Goal: Navigation & Orientation: Find specific page/section

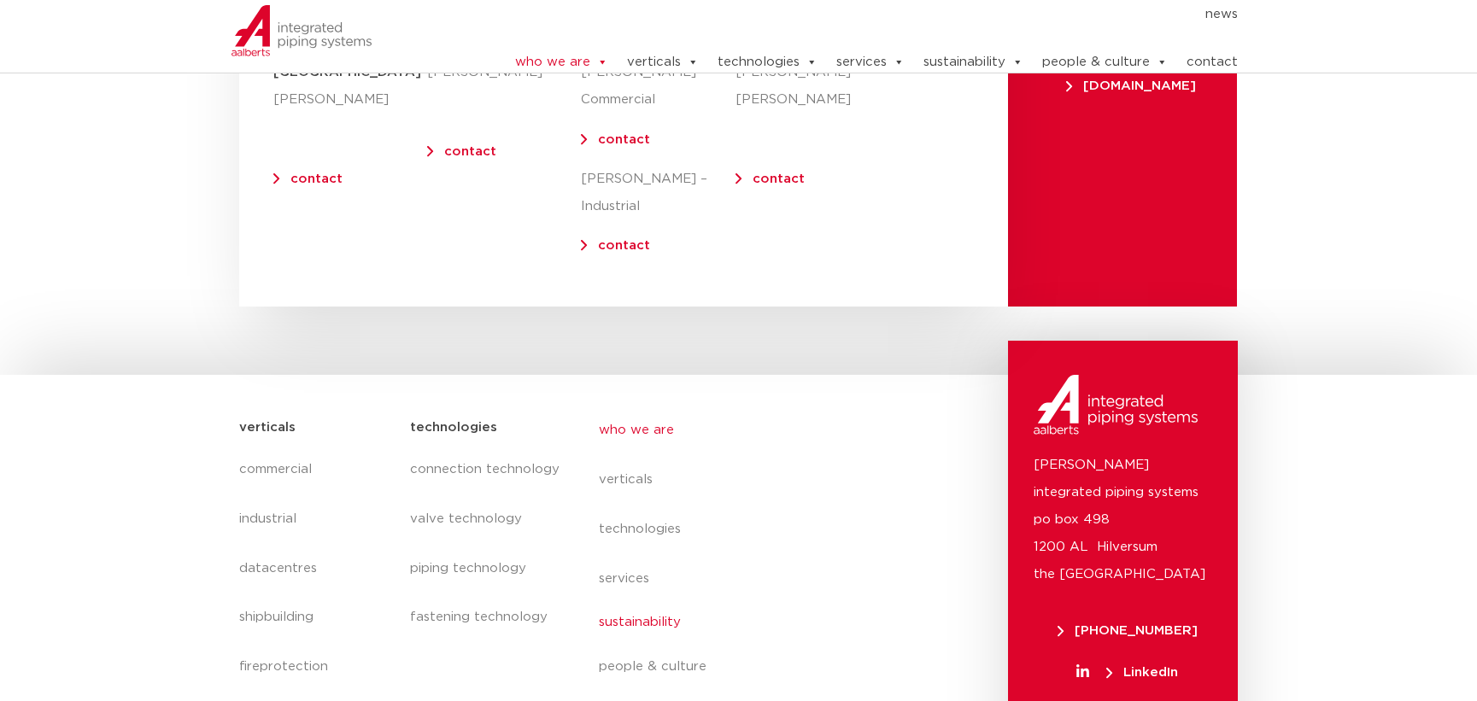
scroll to position [7034, 0]
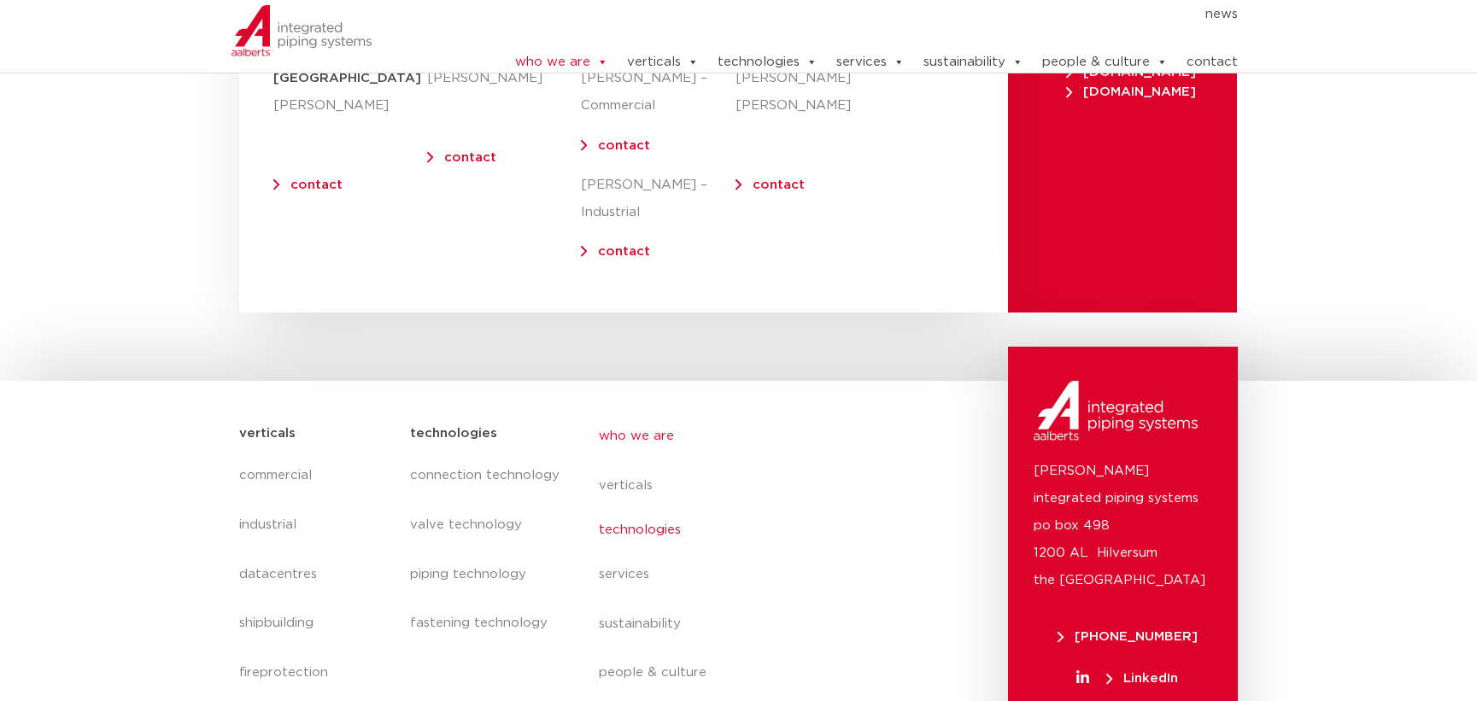
click at [765, 511] on link "technologies" at bounding box center [755, 530] width 313 height 39
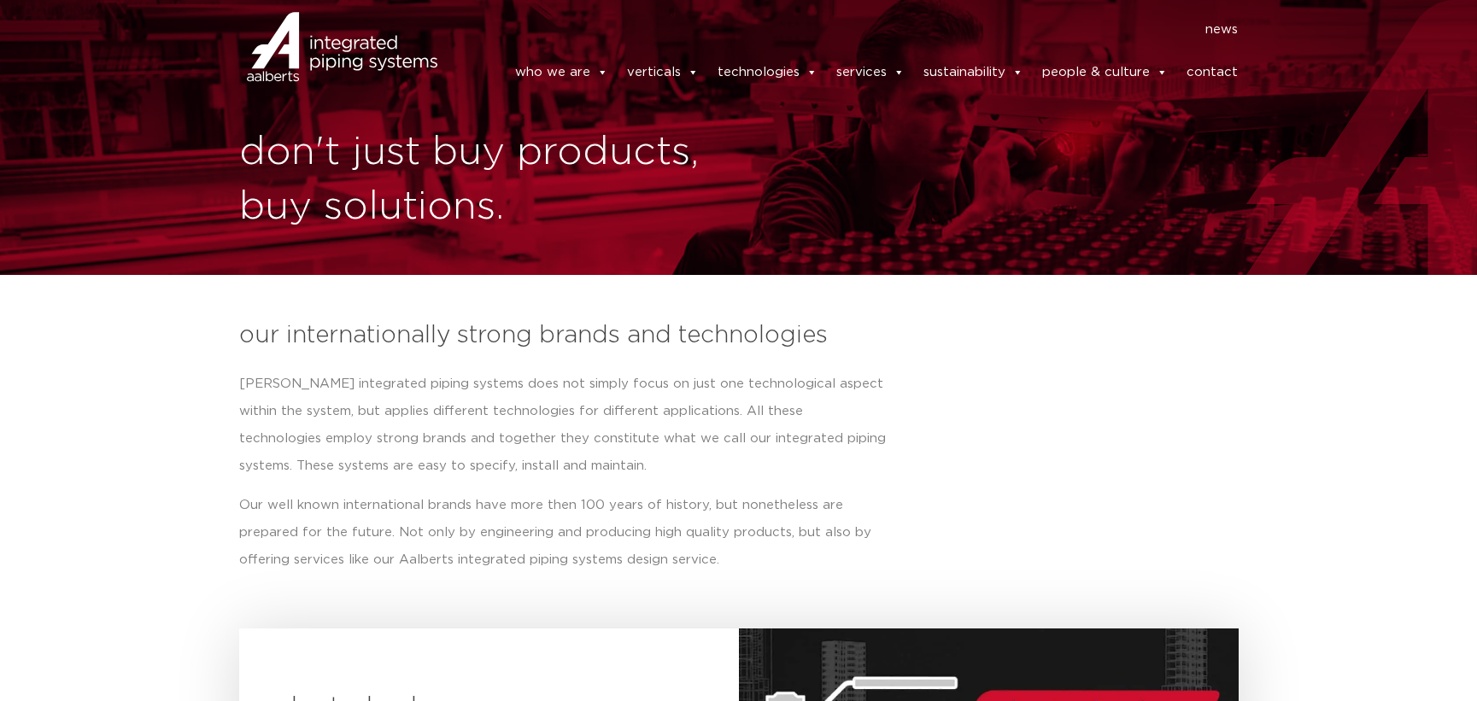
click at [1226, 38] on link "news" at bounding box center [1221, 29] width 32 height 17
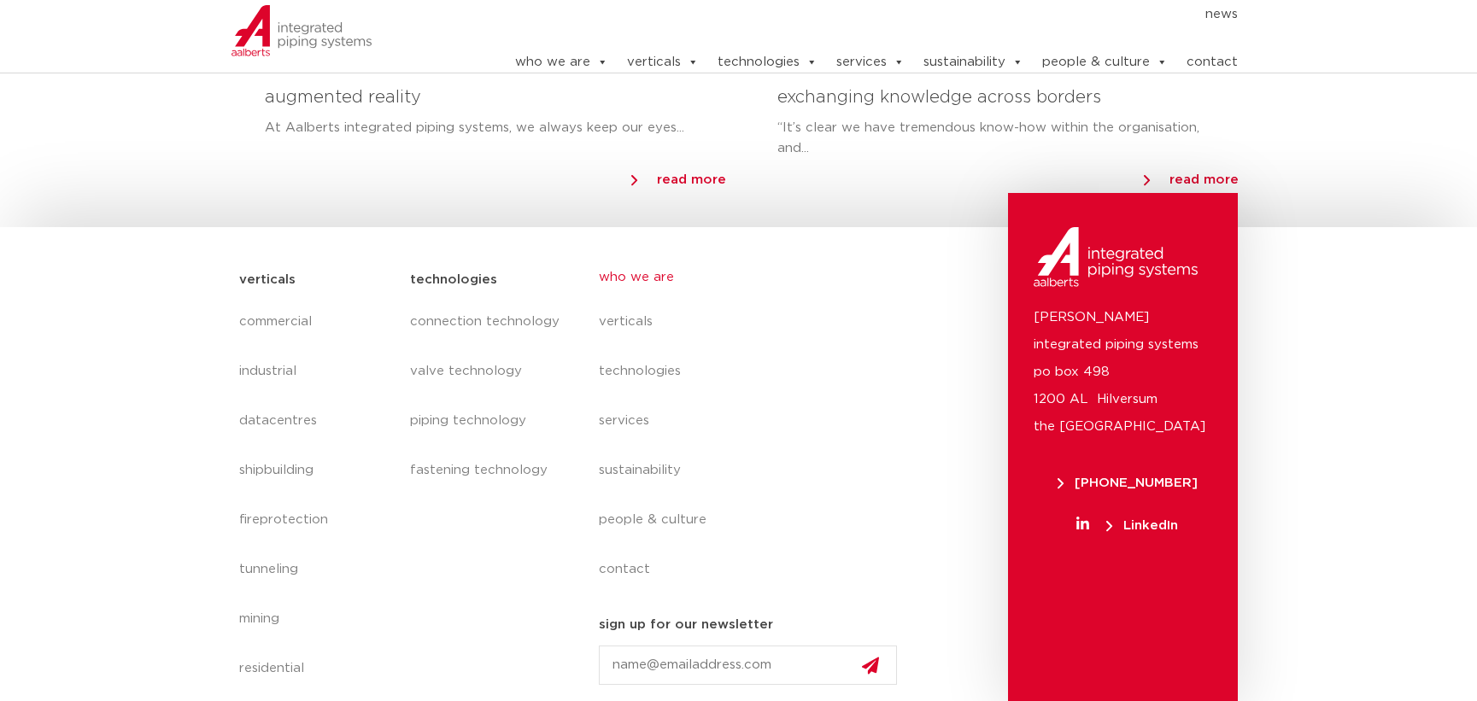
scroll to position [1856, 0]
click at [646, 276] on link "who we are" at bounding box center [755, 278] width 313 height 39
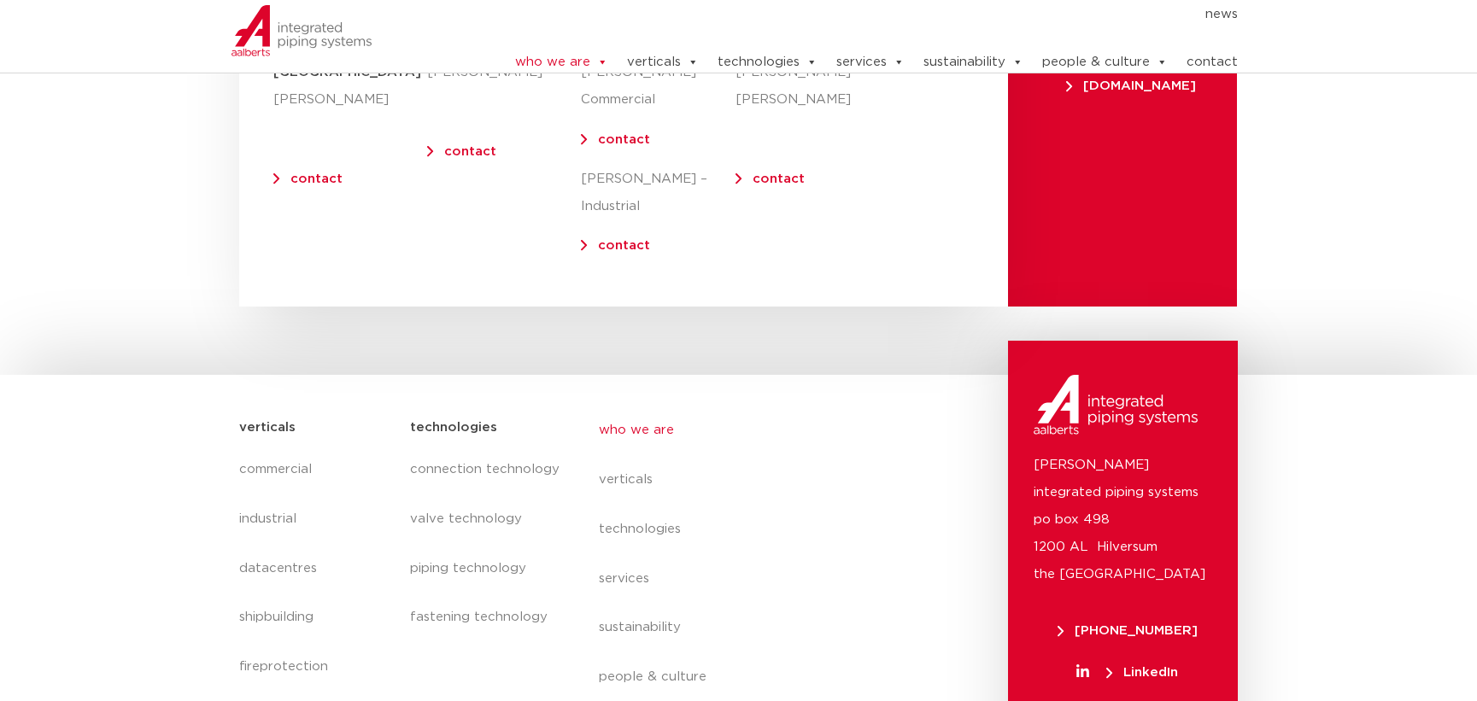
scroll to position [7034, 0]
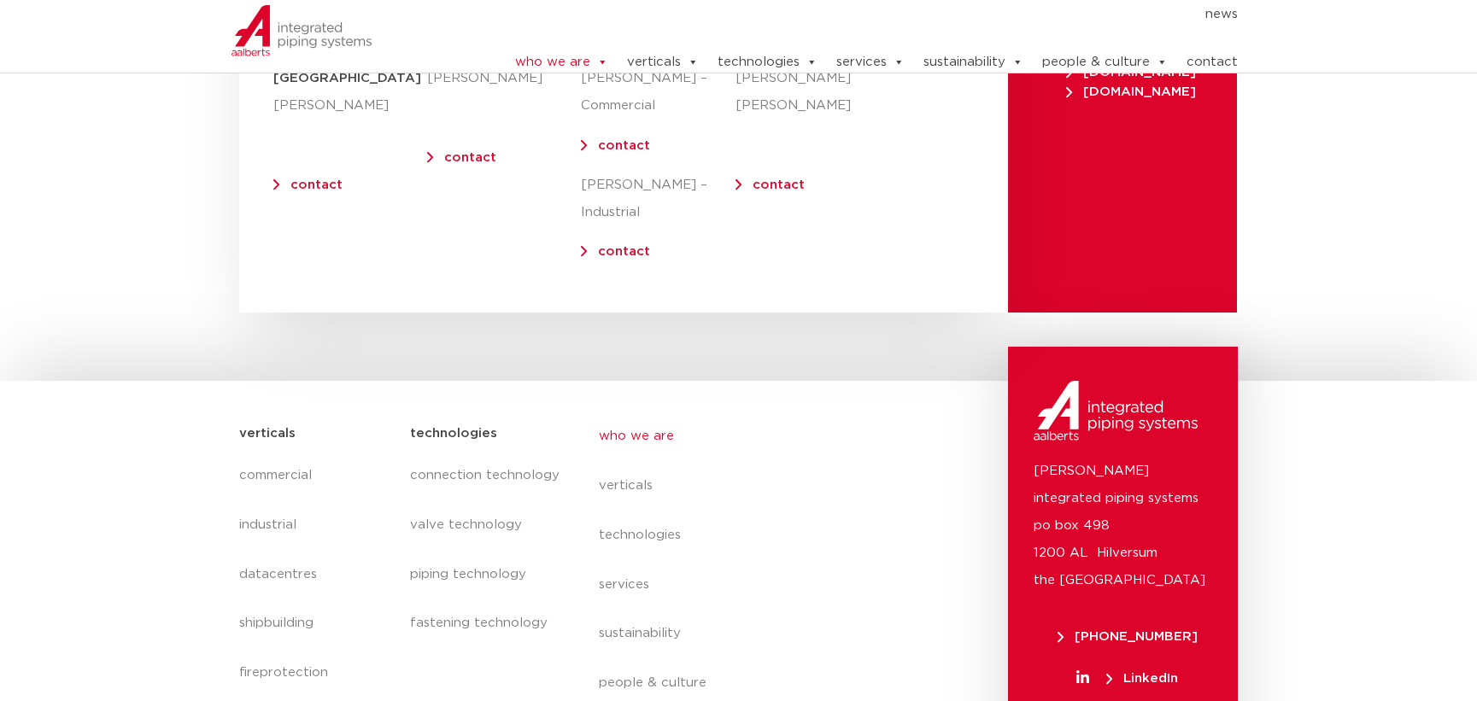
click at [1155, 672] on span "LinkedIn" at bounding box center [1142, 678] width 72 height 13
